Goal: Information Seeking & Learning: Learn about a topic

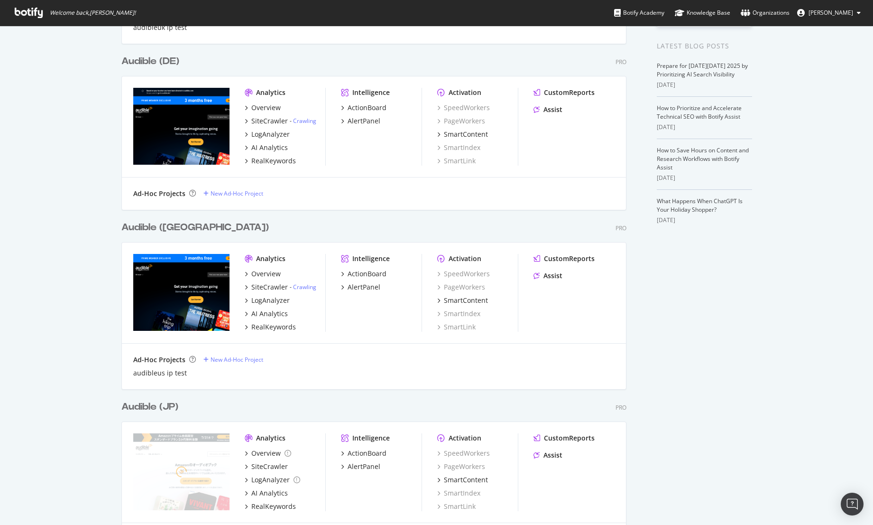
scroll to position [196, 0]
click at [254, 285] on div "SiteCrawler" at bounding box center [269, 286] width 37 height 9
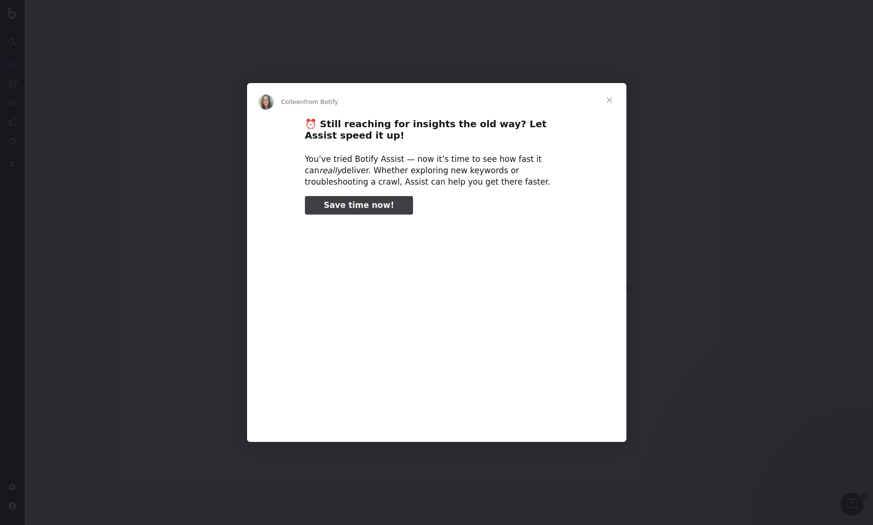
type input "79196"
click at [604, 102] on span "Close" at bounding box center [610, 100] width 34 height 34
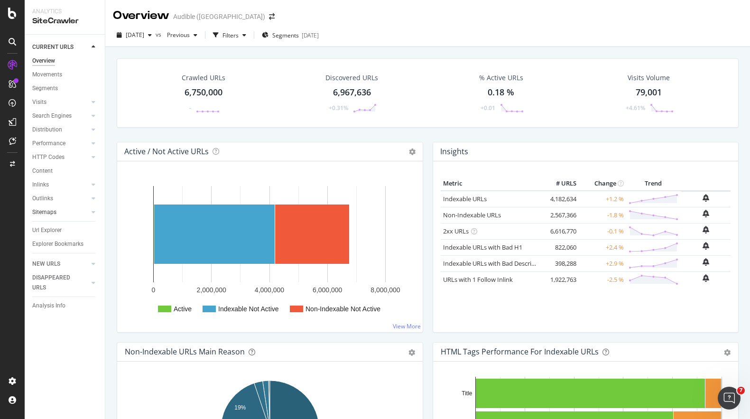
click at [56, 212] on link "Sitemaps" at bounding box center [60, 212] width 56 height 10
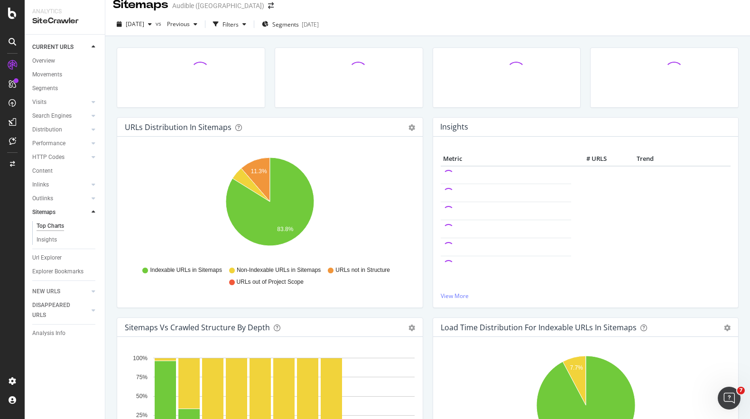
scroll to position [7, 0]
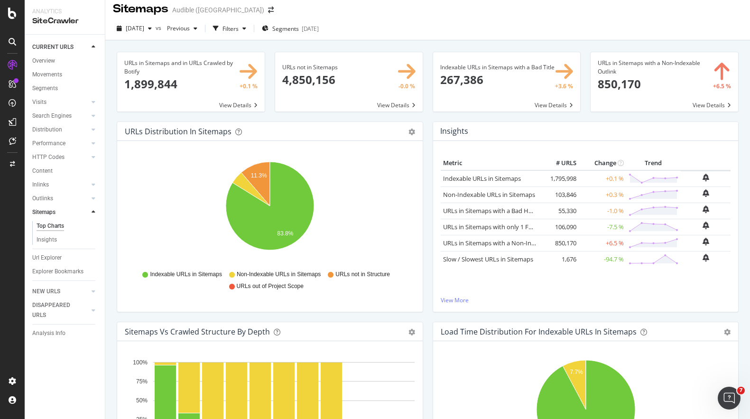
click at [630, 82] on span at bounding box center [665, 81] width 148 height 59
